Goal: Task Accomplishment & Management: Use online tool/utility

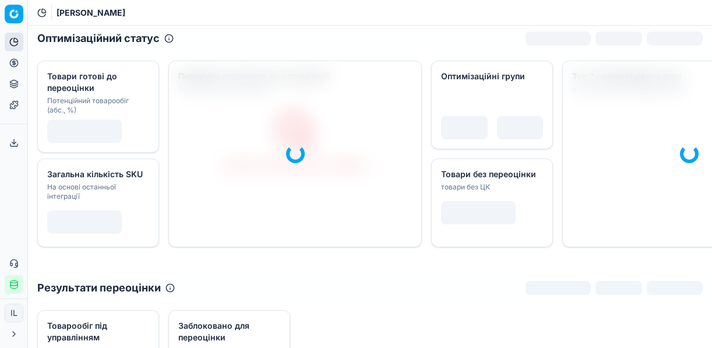
click at [16, 62] on icon at bounding box center [13, 62] width 9 height 9
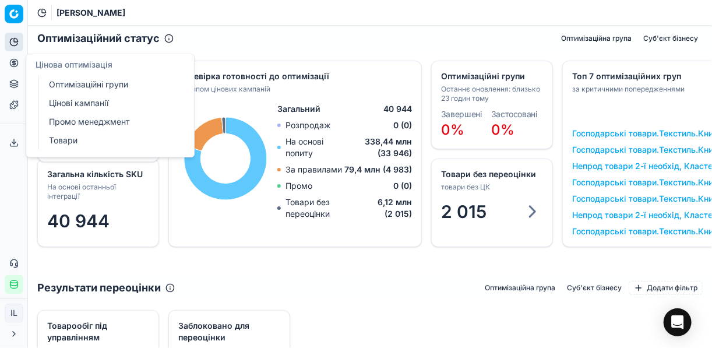
click at [78, 84] on link "Оптимізаційні групи" at bounding box center [112, 84] width 136 height 16
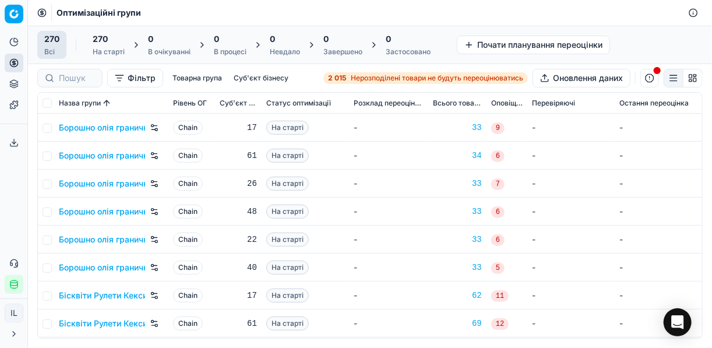
click at [390, 78] on span "Нерозподілені товари не будуть переоцінюватись" at bounding box center [437, 77] width 173 height 9
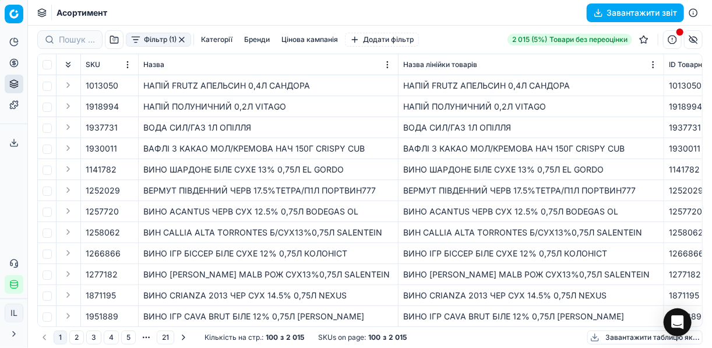
click at [138, 44] on button "Фільтр (1)" at bounding box center [158, 40] width 65 height 14
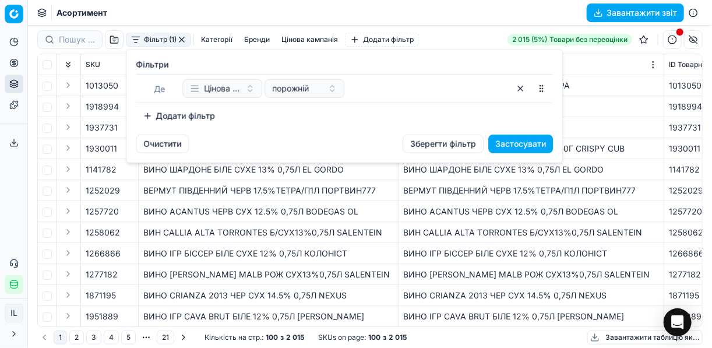
click at [157, 114] on button "Додати фільтр" at bounding box center [179, 116] width 86 height 19
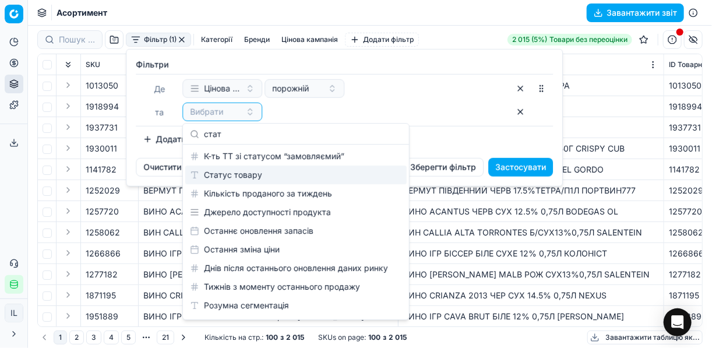
type input "стат"
click at [229, 177] on div "Статус товару" at bounding box center [296, 175] width 222 height 19
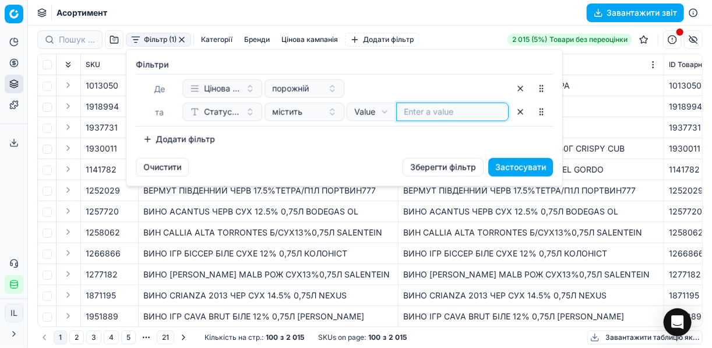
click at [435, 110] on input at bounding box center [452, 112] width 97 height 12
type input "1"
click at [149, 140] on button "Додати фільтр" at bounding box center [179, 139] width 86 height 19
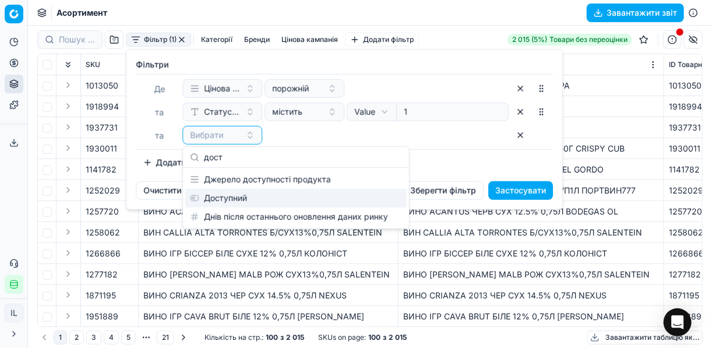
type input "дост"
click at [252, 203] on div "Доступний" at bounding box center [296, 198] width 222 height 19
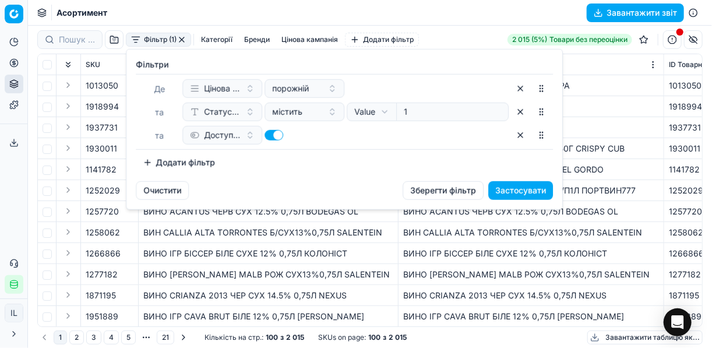
click at [158, 164] on button "Додати фільтр" at bounding box center [179, 162] width 86 height 19
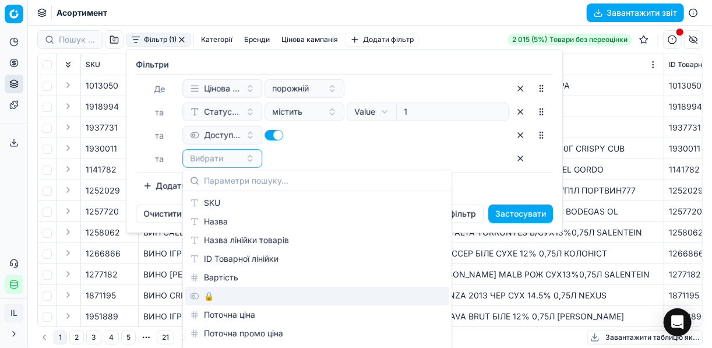
click at [223, 296] on div "🔒" at bounding box center [317, 296] width 264 height 19
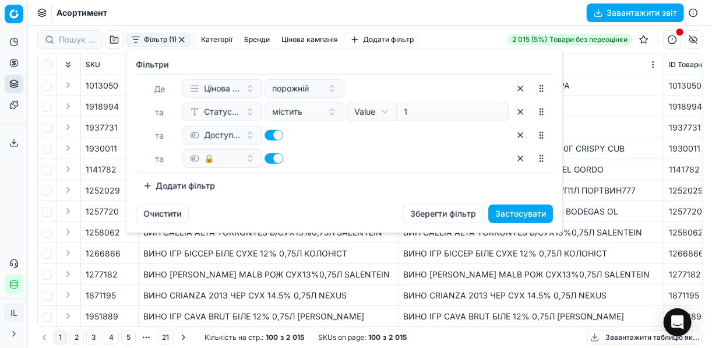
click at [268, 157] on button "button" at bounding box center [274, 158] width 19 height 10
checkbox input "false"
click at [502, 213] on button "Застосувати" at bounding box center [521, 214] width 65 height 19
